Goal: Information Seeking & Learning: Learn about a topic

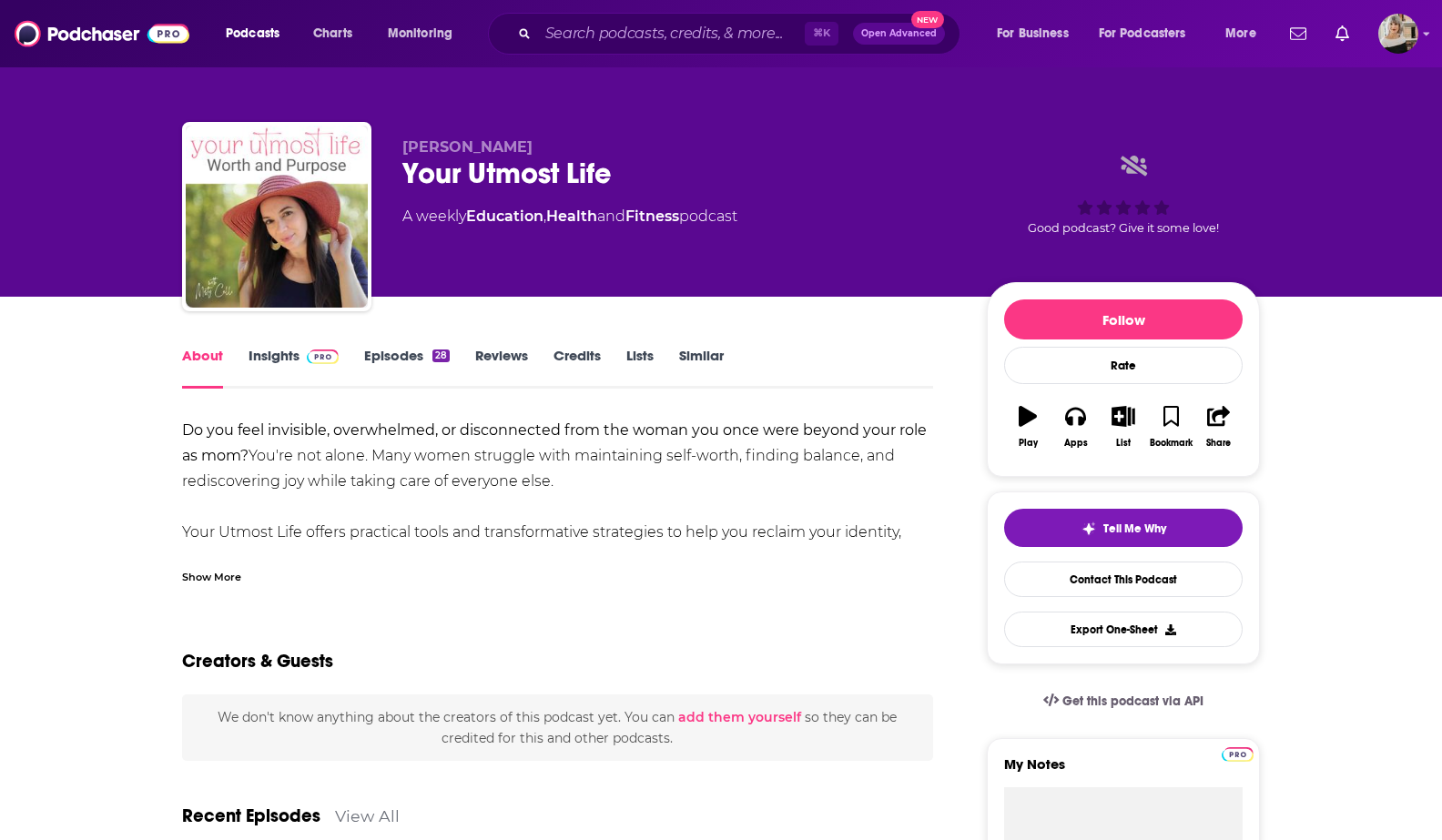
click at [288, 351] on link "Insights" at bounding box center [293, 367] width 90 height 42
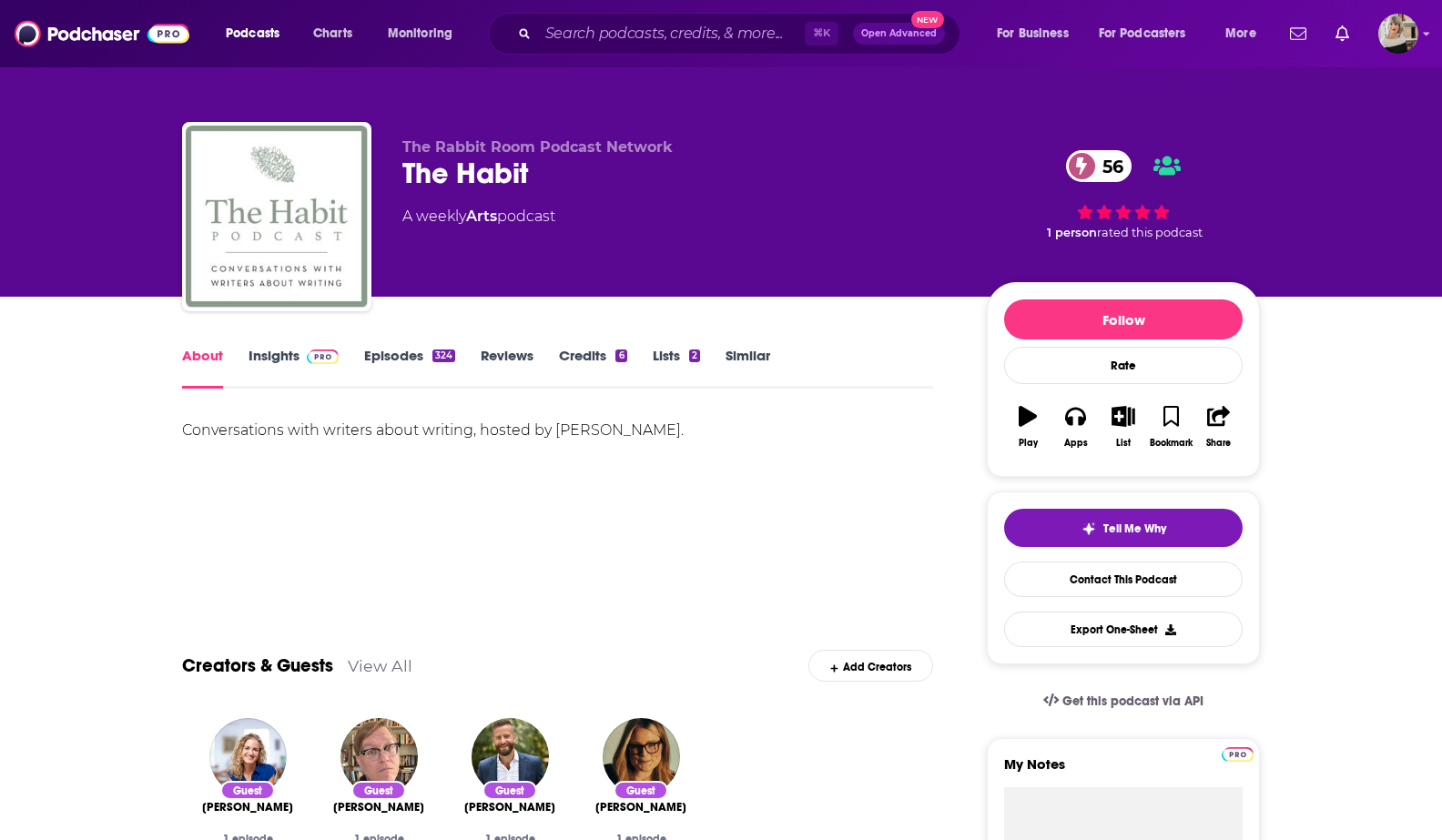
click at [273, 347] on link "Insights" at bounding box center [293, 367] width 90 height 42
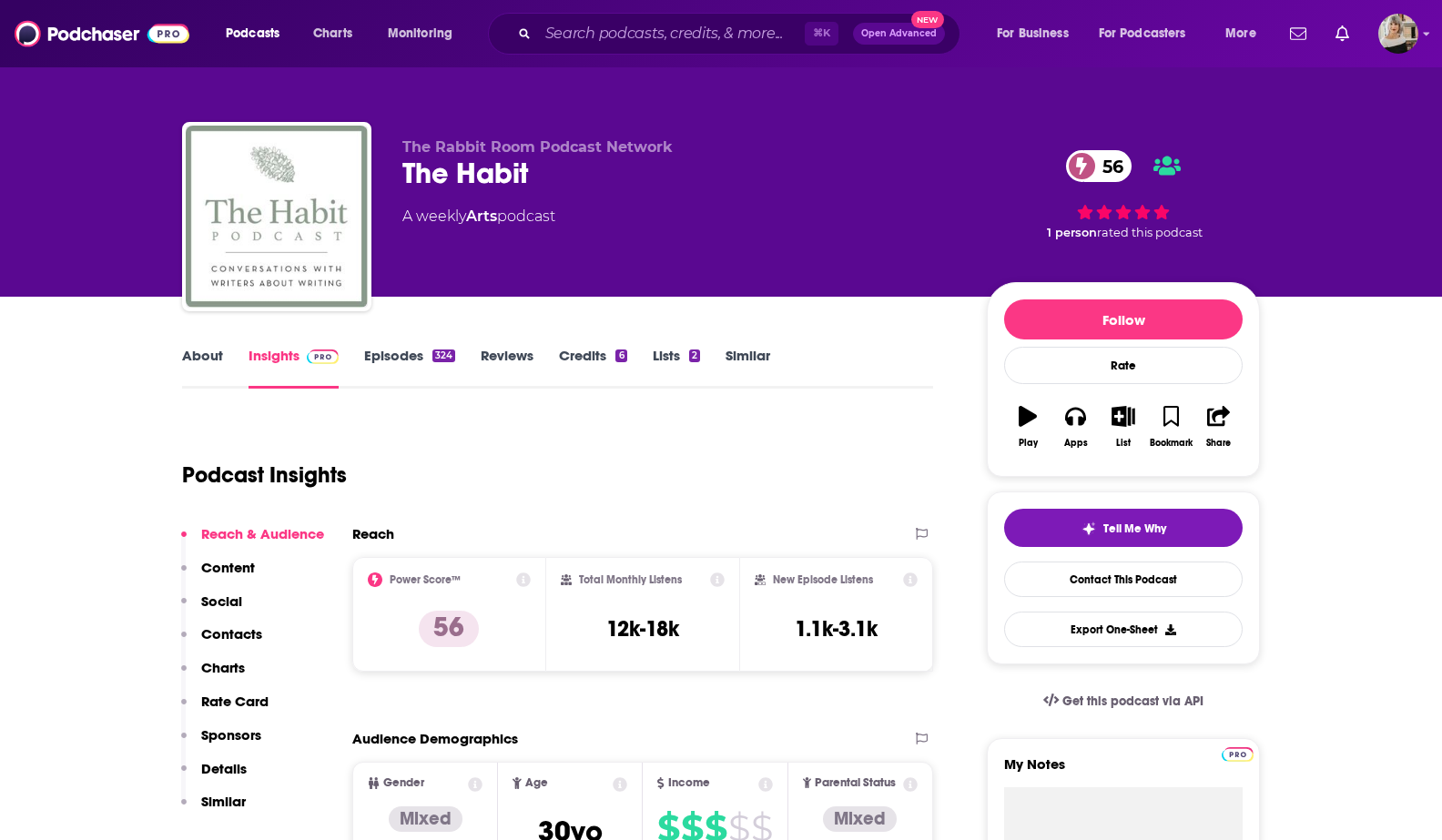
click at [199, 355] on link "About" at bounding box center [202, 367] width 41 height 42
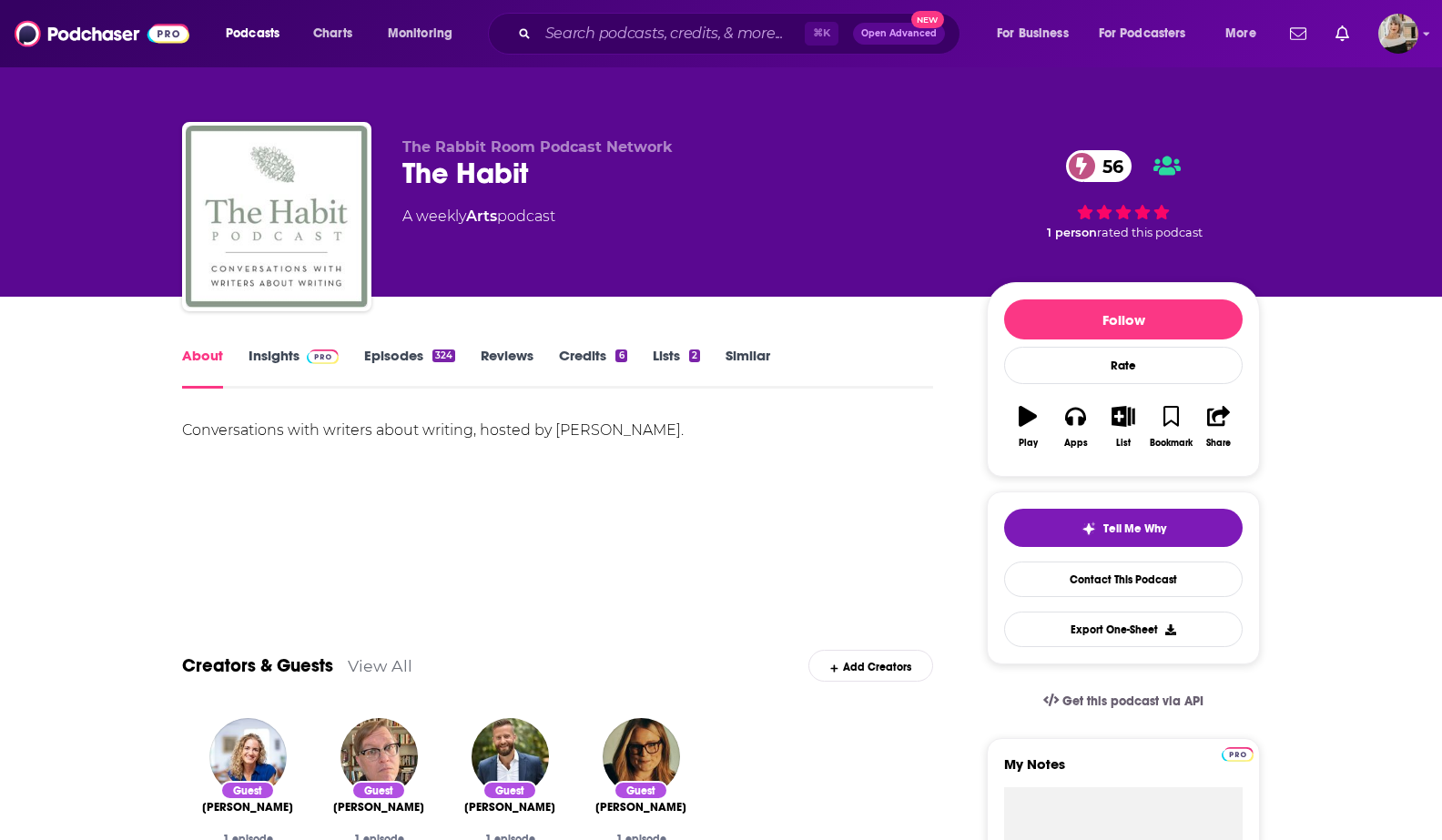
click at [280, 356] on link "Insights" at bounding box center [293, 367] width 90 height 42
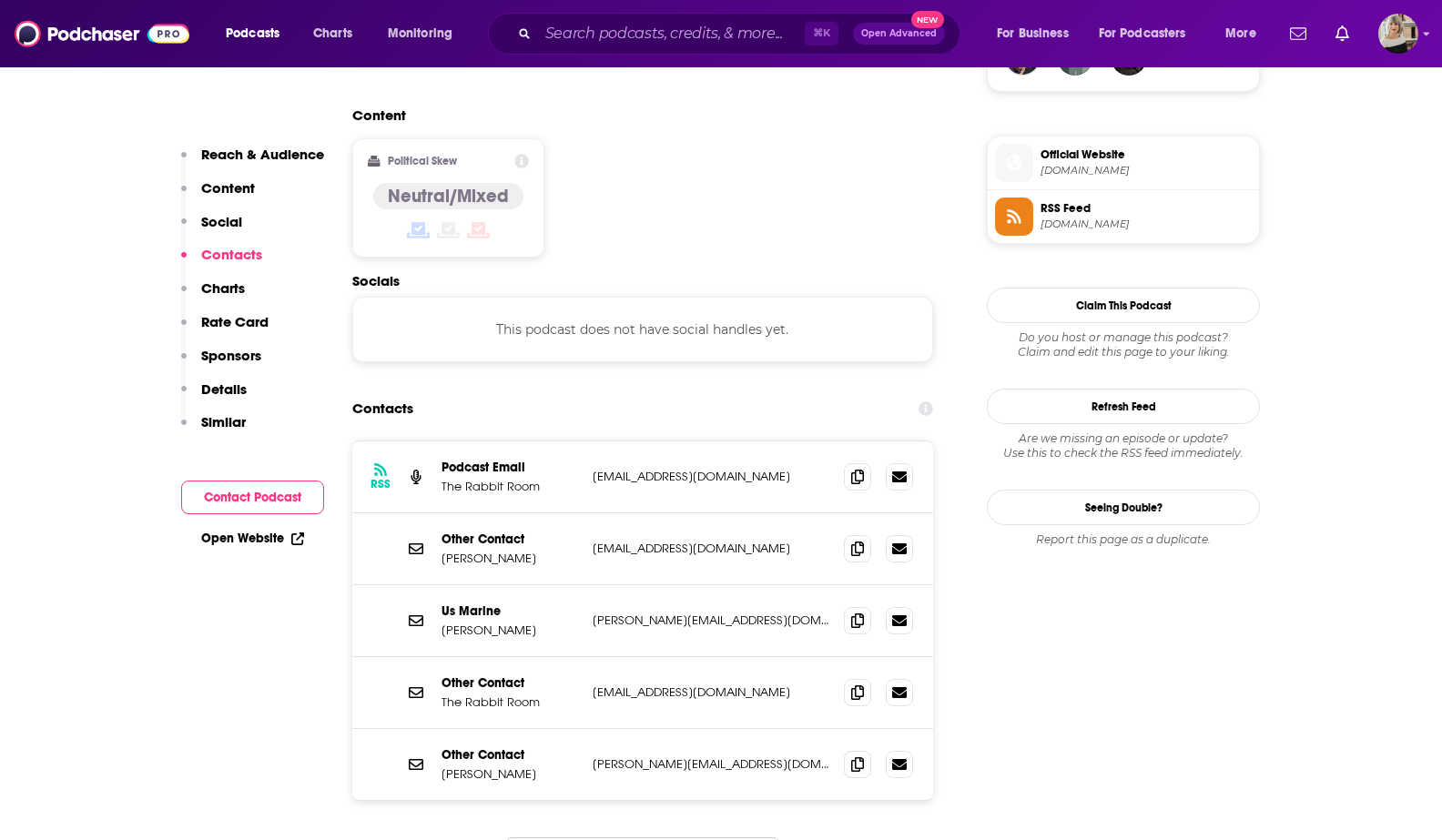
scroll to position [1418, 0]
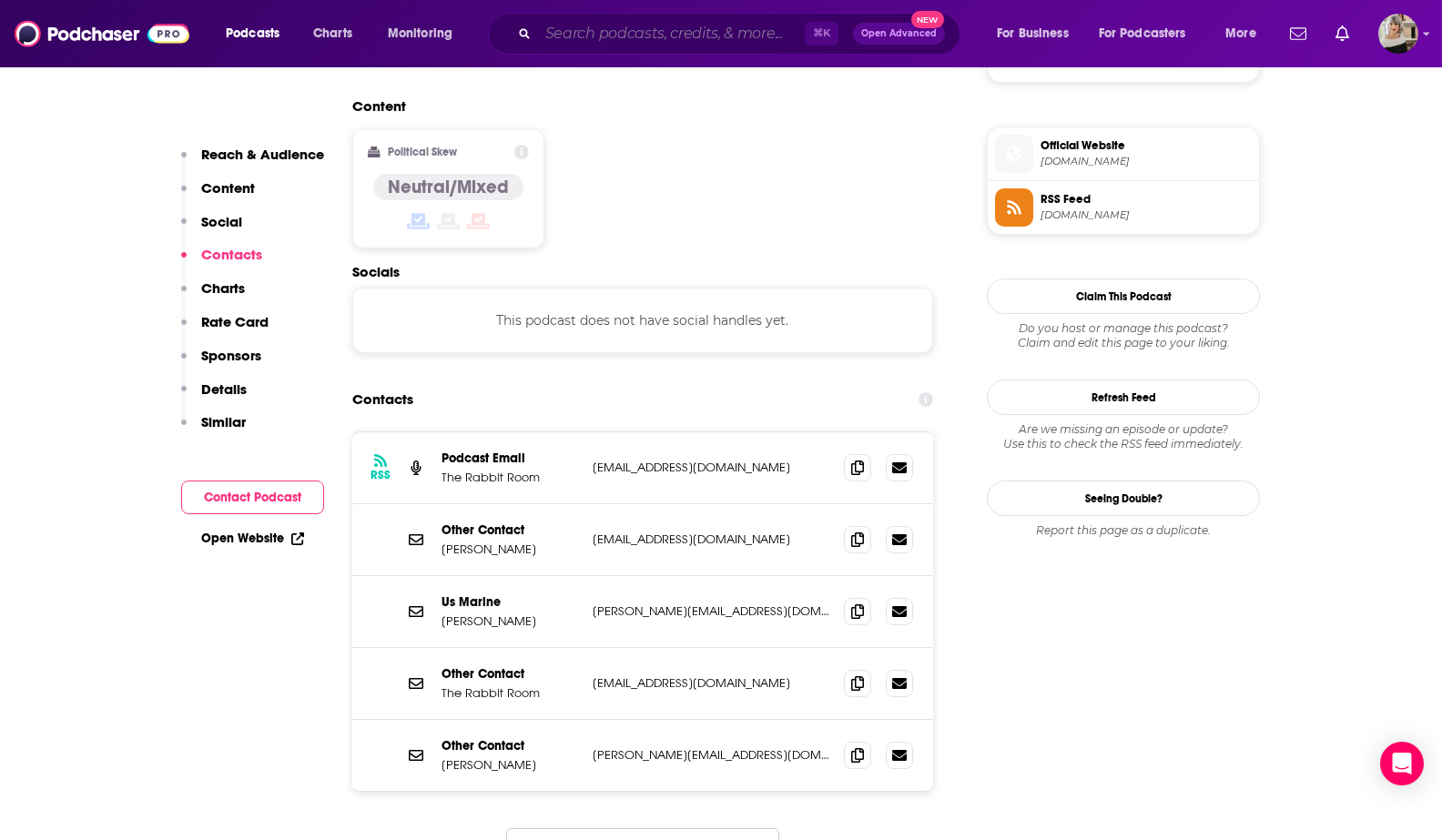
click at [618, 26] on input "Search podcasts, credits, & more..." at bounding box center [671, 33] width 266 height 29
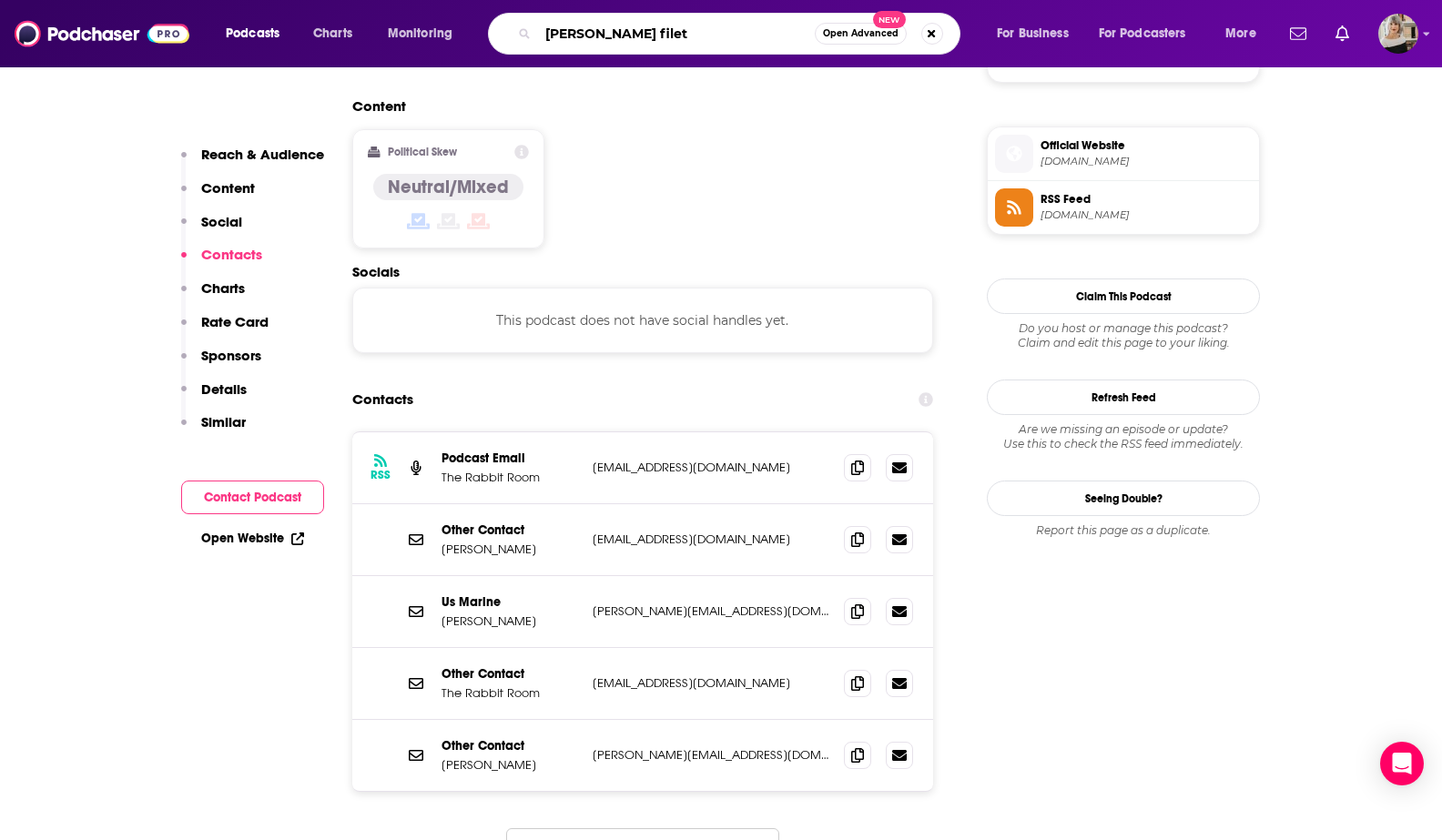
type input "[PERSON_NAME]"
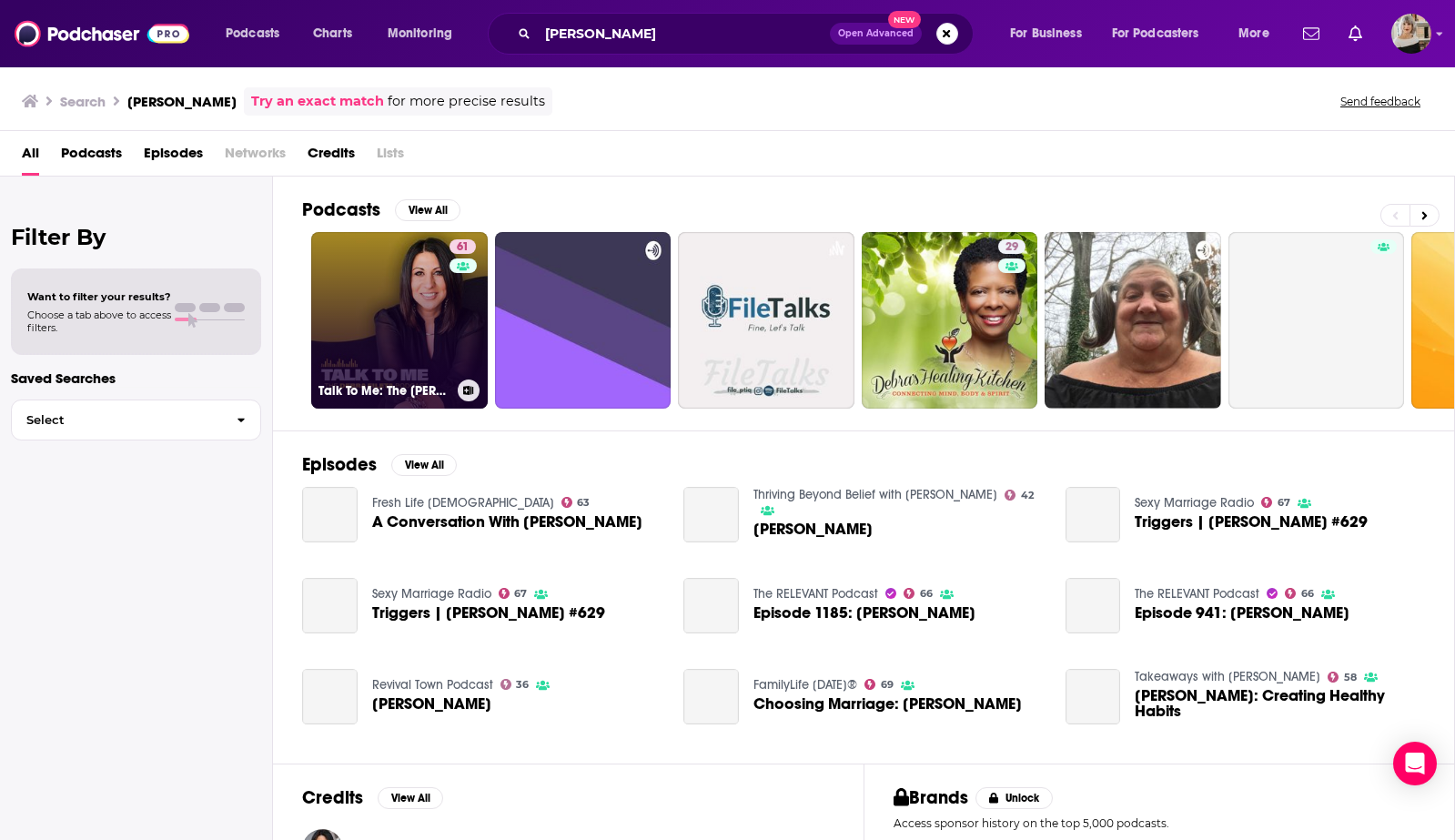
click at [410, 356] on link "61 Talk To Me: The [PERSON_NAME] Podcast" at bounding box center [399, 320] width 177 height 176
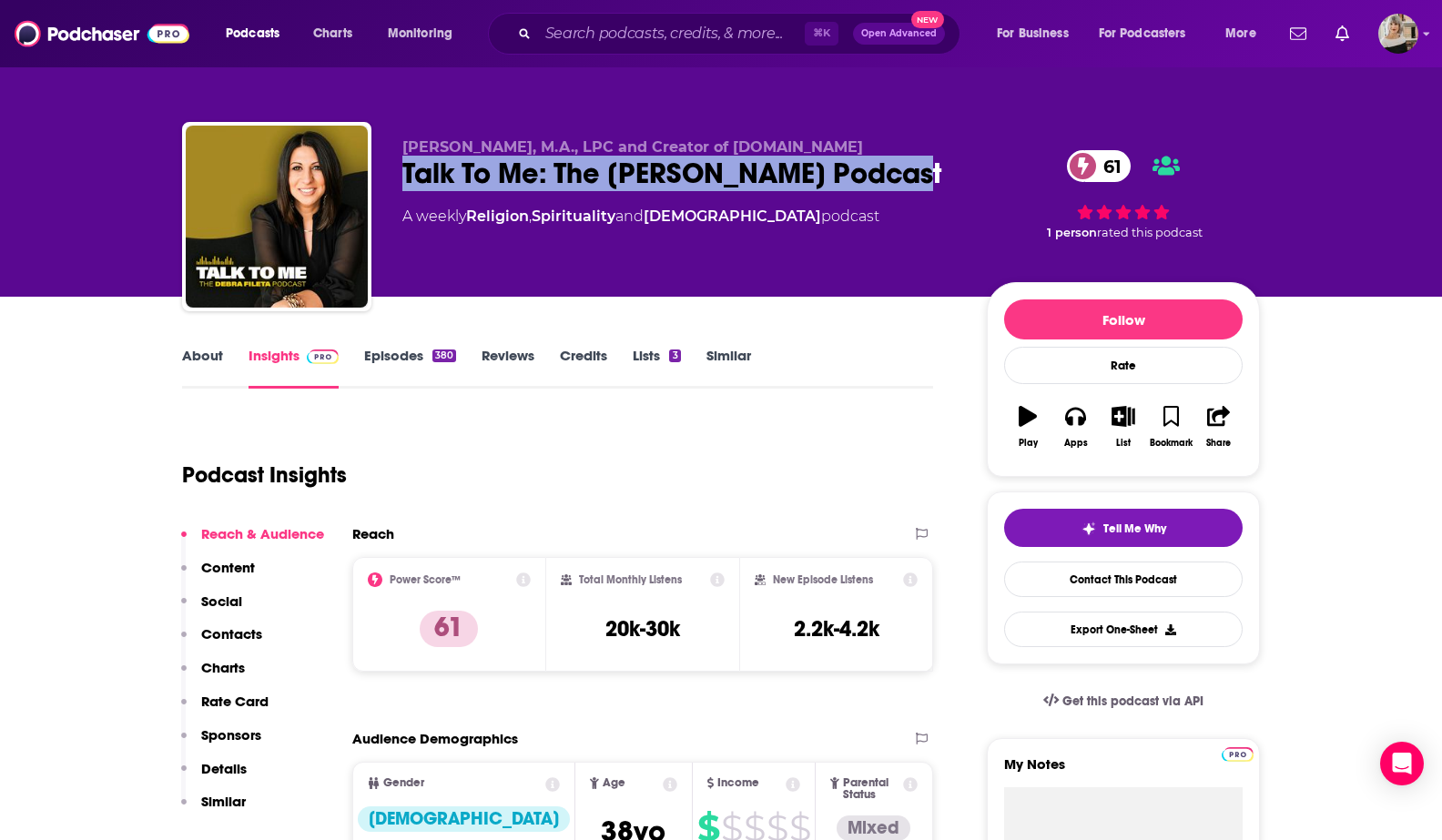
drag, startPoint x: 892, startPoint y: 176, endPoint x: 403, endPoint y: 176, distance: 489.0
click at [403, 176] on div "Talk To Me: The [PERSON_NAME] Podcast 61" at bounding box center [680, 174] width 555 height 36
copy h2 "Talk To Me: The [PERSON_NAME] Podcast"
